Goal: Information Seeking & Learning: Learn about a topic

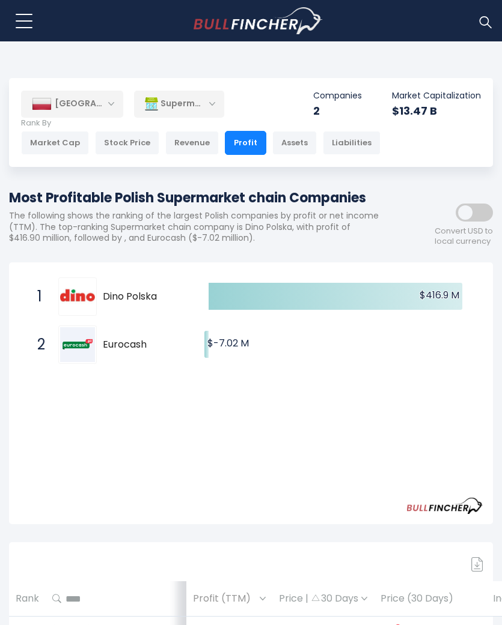
click at [199, 99] on div "Supermarkets" at bounding box center [179, 104] width 90 height 28
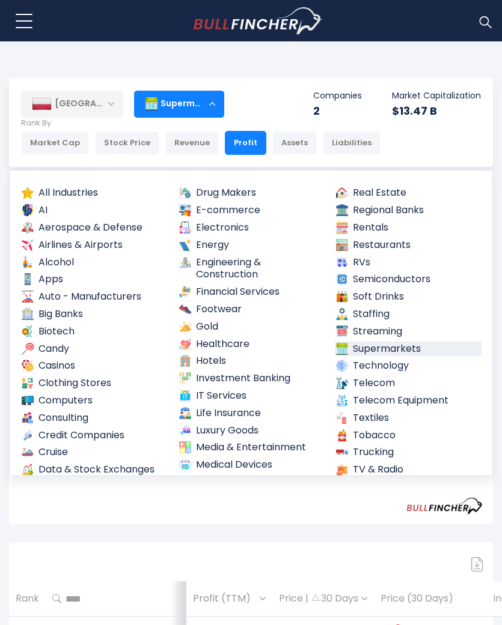
click at [239, 423] on link "Luxury Goods" at bounding box center [251, 430] width 147 height 15
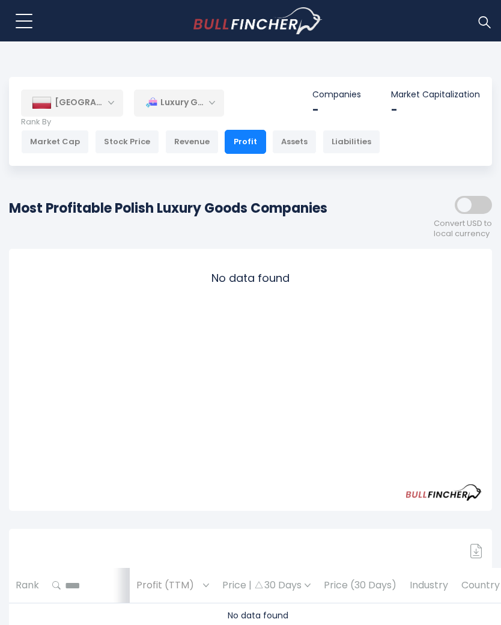
click at [199, 100] on div "Luxury Goods" at bounding box center [179, 103] width 90 height 28
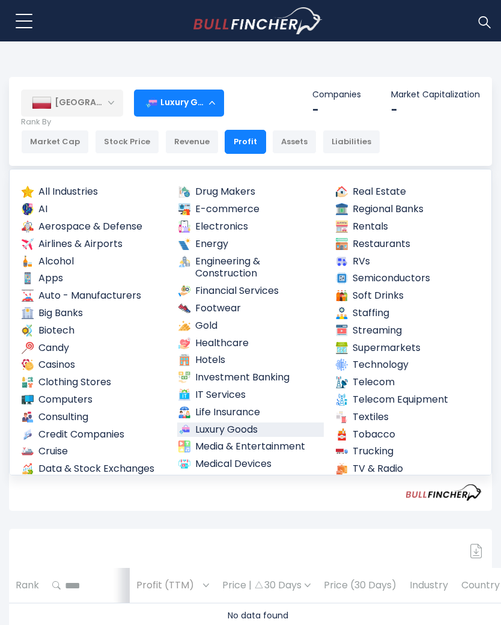
click at [82, 190] on link "All Industries" at bounding box center [93, 191] width 146 height 15
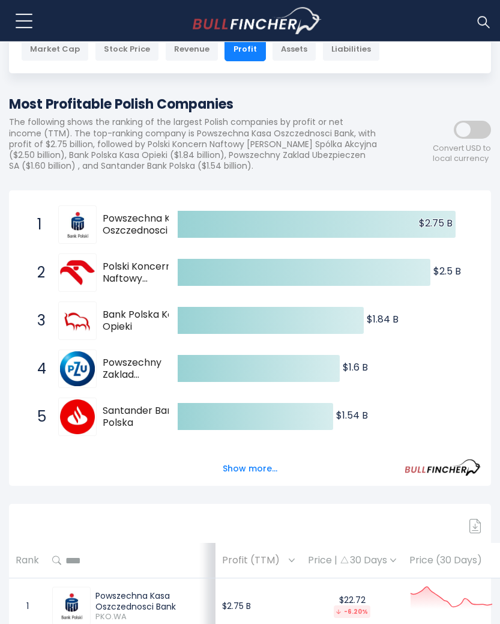
click at [256, 467] on button "Show more..." at bounding box center [250, 469] width 69 height 20
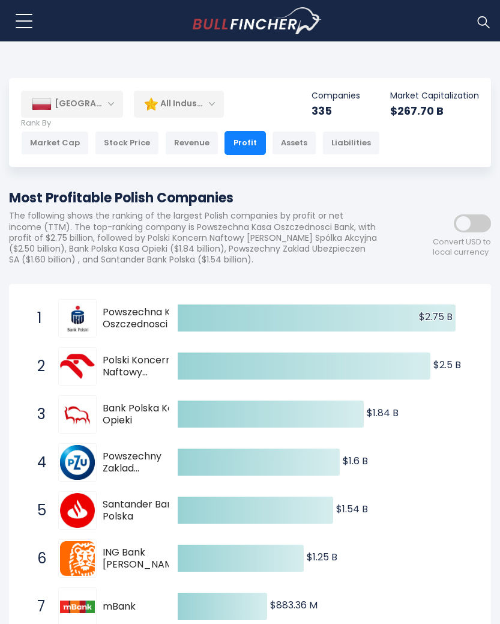
click at [190, 139] on div "Revenue" at bounding box center [191, 143] width 53 height 24
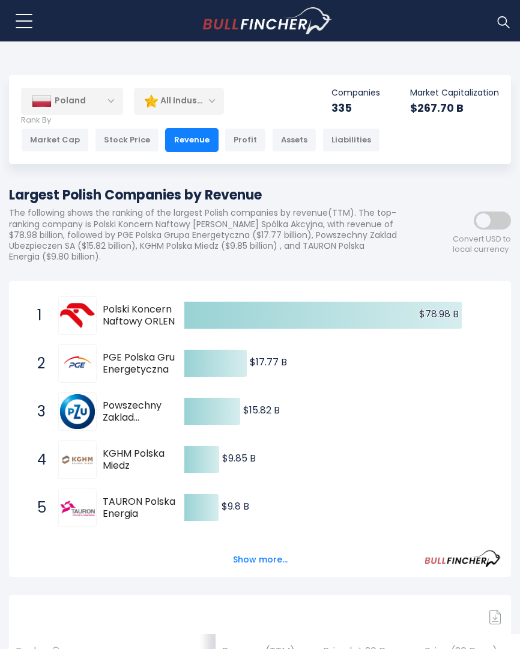
click at [268, 557] on button "Show more..." at bounding box center [260, 560] width 69 height 20
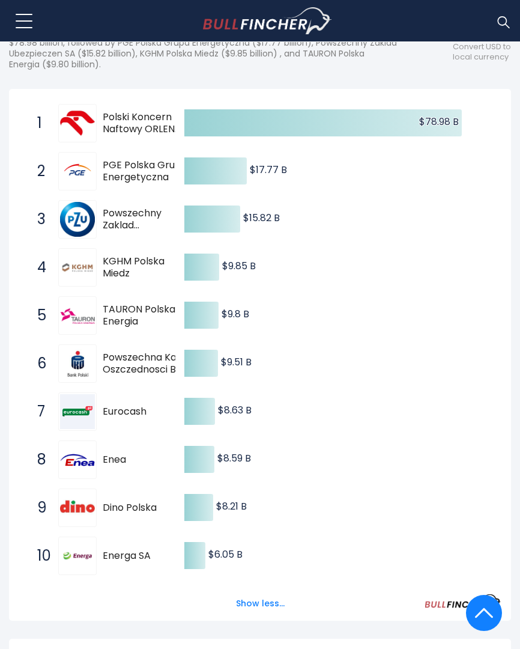
scroll to position [195, 0]
click at [130, 267] on span "KGHM Polska Miedz" at bounding box center [148, 267] width 91 height 25
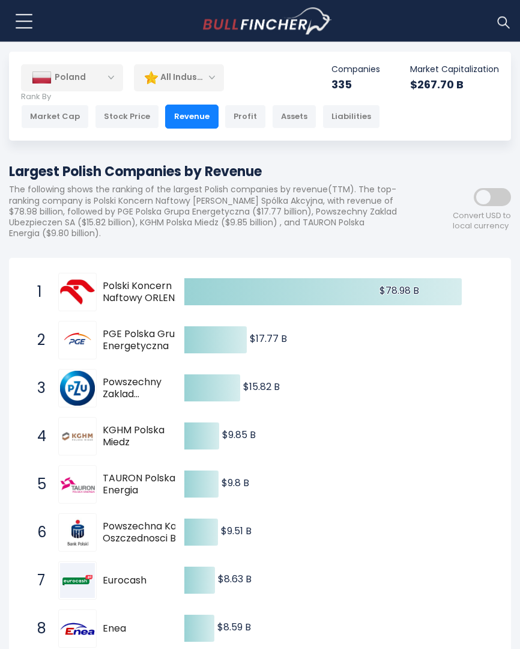
scroll to position [0, 0]
